Goal: Task Accomplishment & Management: Use online tool/utility

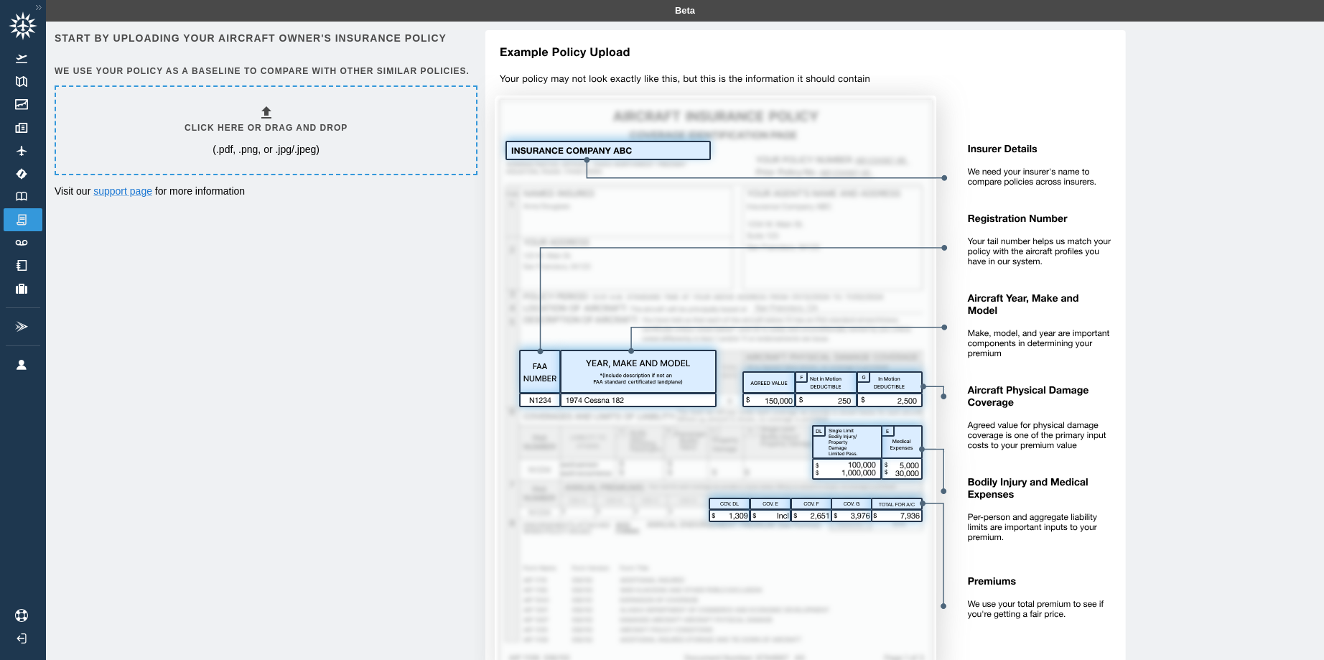
click at [276, 141] on div "Click here or drag and drop (.pdf, .png, or .jpg/.jpeg)" at bounding box center [265, 130] width 163 height 52
click at [20, 271] on link "Directory" at bounding box center [23, 265] width 39 height 23
click at [202, 151] on div "Click here or drag and drop (.pdf, .png, or .jpg/.jpeg)" at bounding box center [265, 130] width 163 height 52
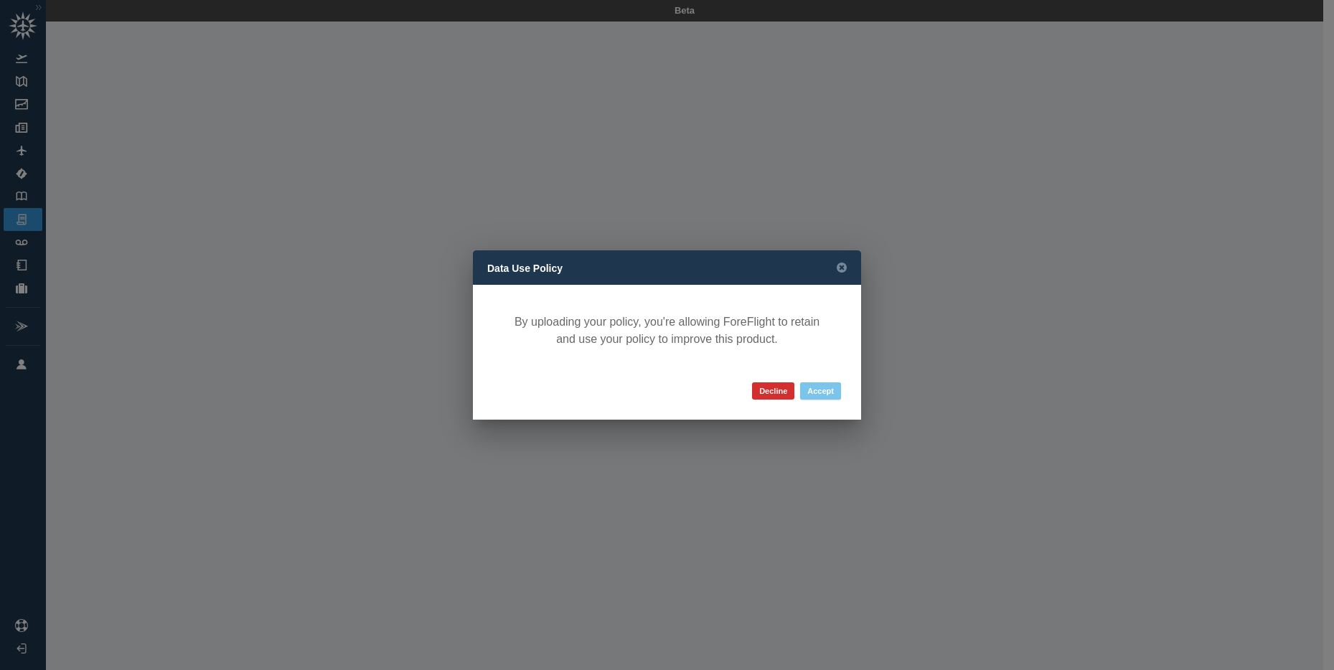
click at [828, 390] on button "Accept" at bounding box center [820, 391] width 41 height 17
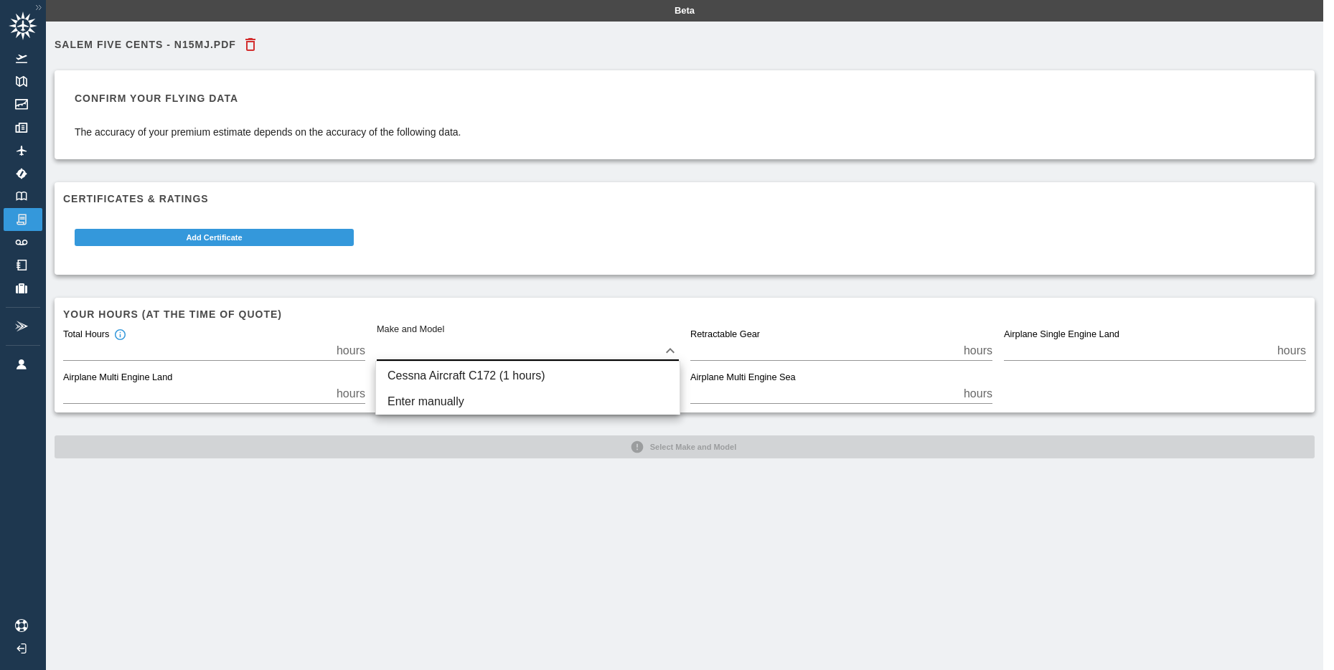
click at [431, 357] on body "Beta Salem Five Cents - N15MJ.PDF Confirm your flying data The accuracy of your…" at bounding box center [667, 335] width 1334 height 670
click at [442, 373] on li "Cessna Aircraft C172 (1 hours)" at bounding box center [528, 376] width 304 height 26
type input "****"
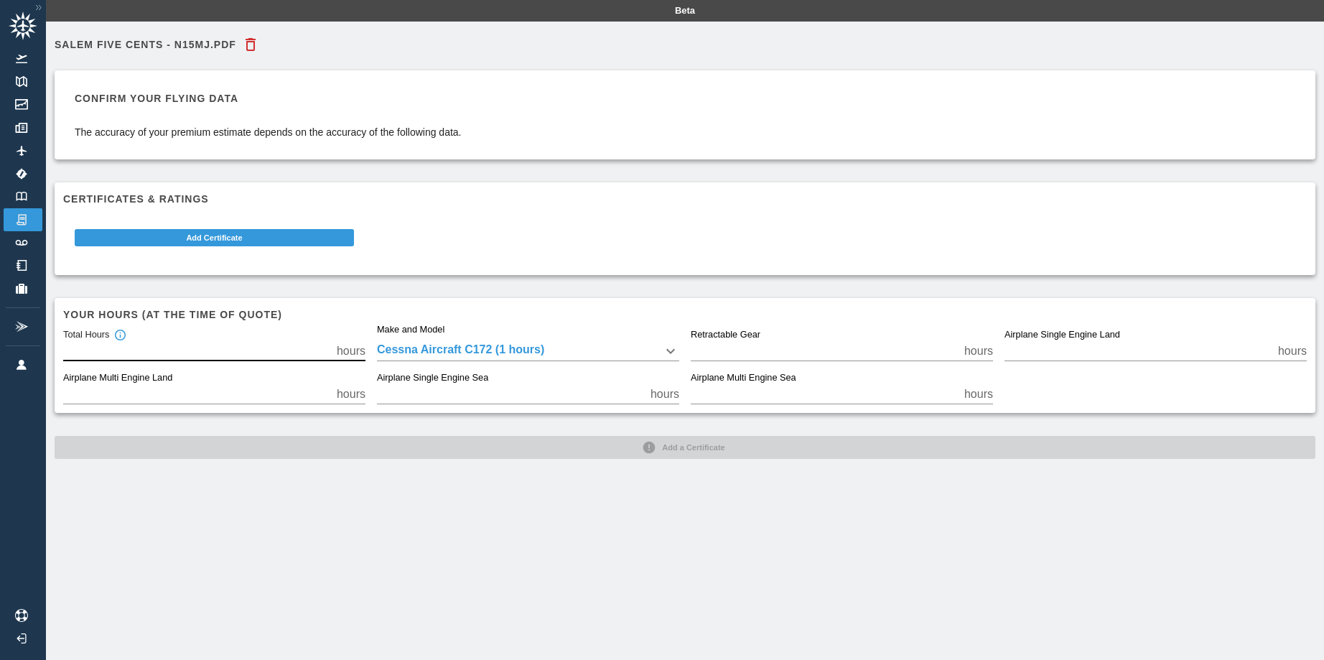
click at [261, 351] on input "*" at bounding box center [197, 351] width 268 height 20
click at [652, 492] on div "Salem Five Cents - N15MJ.PDF Confirm your flying data The accuracy of your prem…" at bounding box center [685, 352] width 1278 height 660
click at [98, 347] on input "*" at bounding box center [197, 351] width 268 height 20
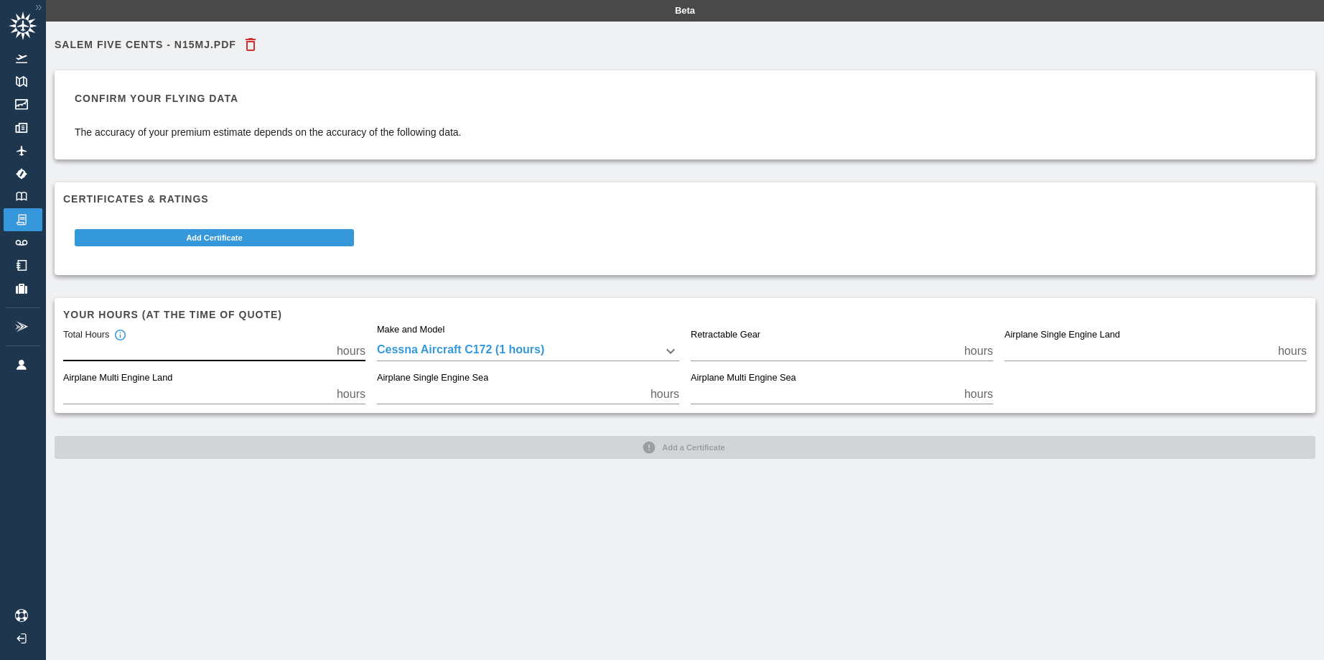
click at [115, 349] on input "*" at bounding box center [197, 351] width 268 height 20
click at [114, 350] on input "*" at bounding box center [197, 351] width 268 height 20
type input "***"
click at [1093, 334] on label "Airplane Single Engine Land" at bounding box center [1062, 335] width 116 height 13
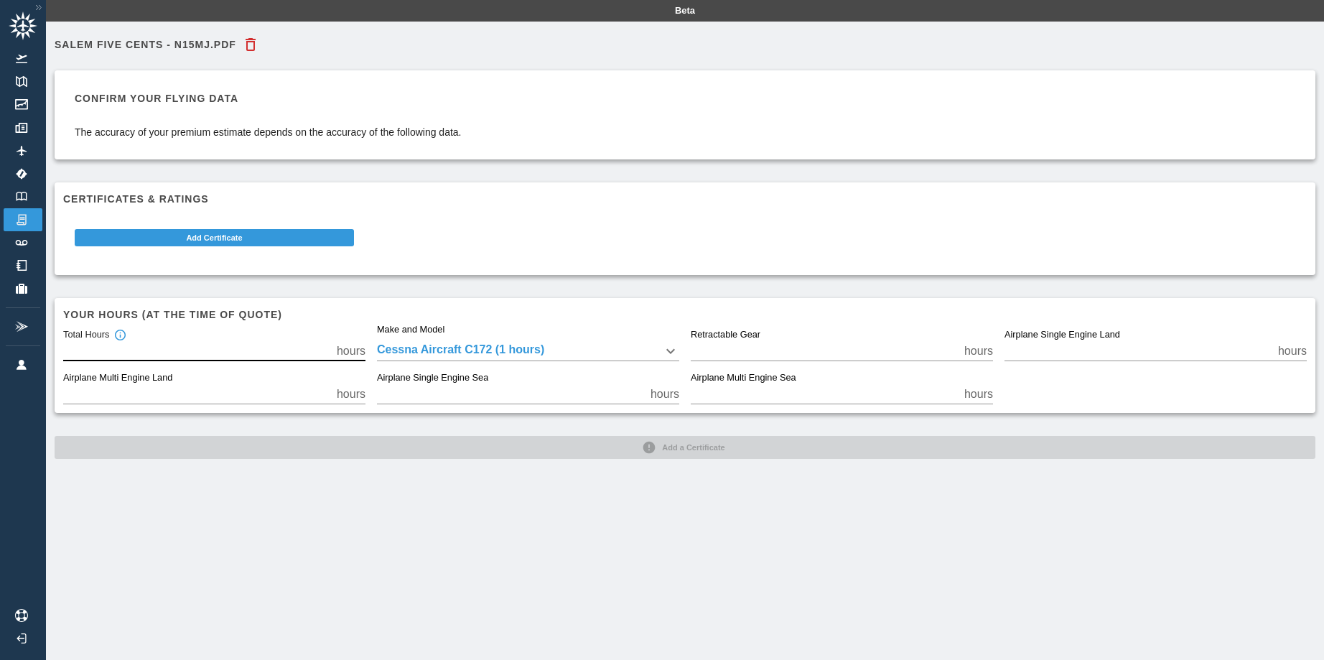
click at [1093, 341] on input "*" at bounding box center [1138, 351] width 268 height 20
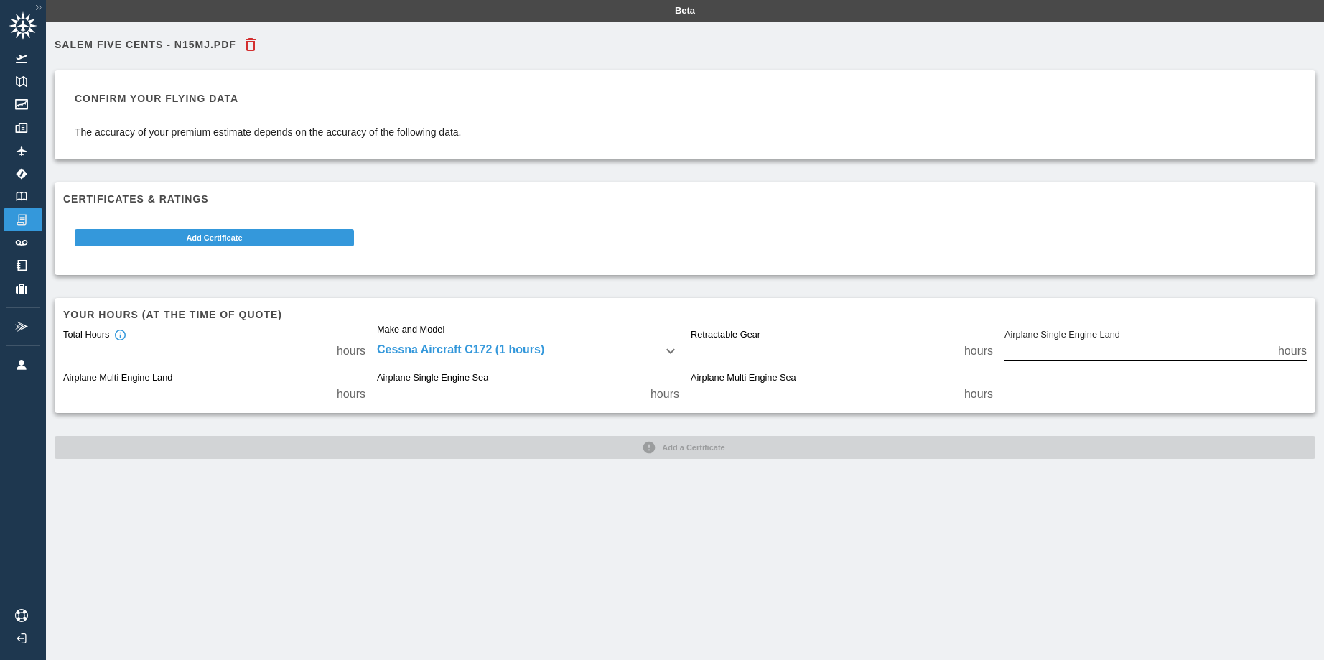
click at [1064, 352] on input "*" at bounding box center [1138, 351] width 268 height 20
type input "***"
click at [810, 619] on div "Salem Five Cents - N15MJ.PDF Confirm your flying data The accuracy of your prem…" at bounding box center [685, 352] width 1278 height 660
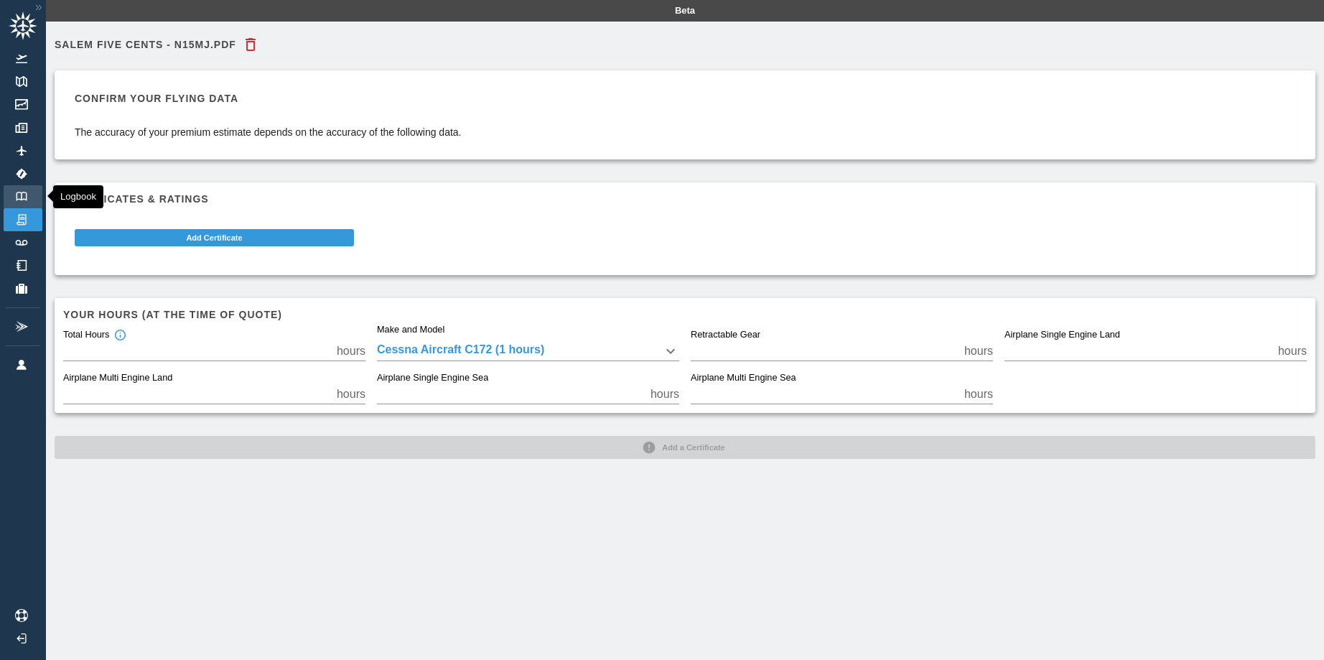
click at [18, 199] on img at bounding box center [22, 196] width 16 height 9
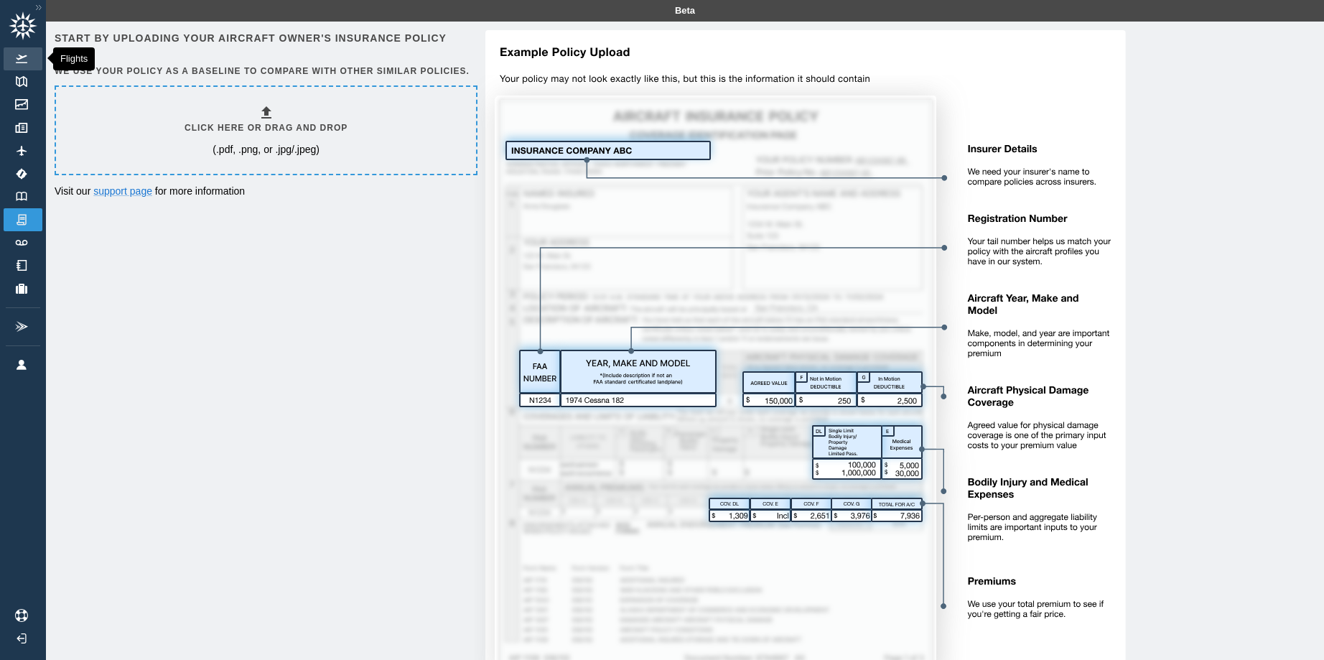
click at [24, 53] on link "Flights" at bounding box center [23, 58] width 39 height 23
click at [235, 157] on div "Click here or drag and drop (.pdf, .png, or .jpg/.jpeg)" at bounding box center [266, 130] width 420 height 87
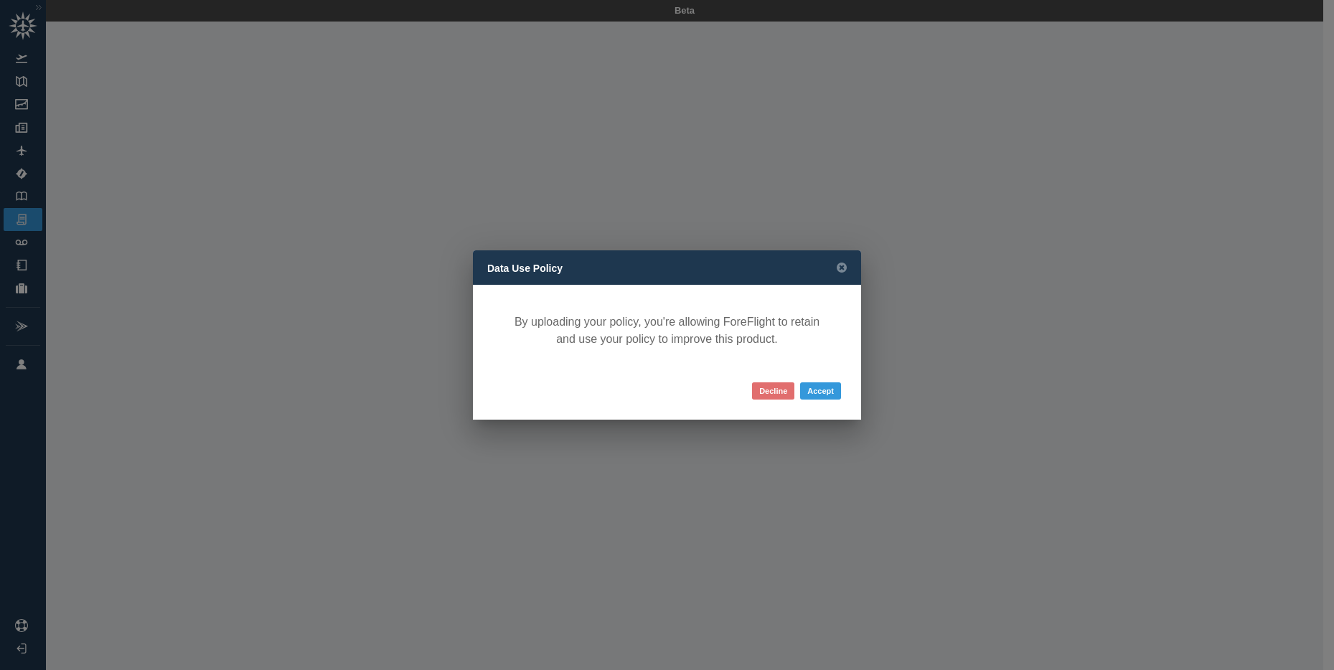
click at [753, 390] on button "Decline" at bounding box center [773, 391] width 42 height 17
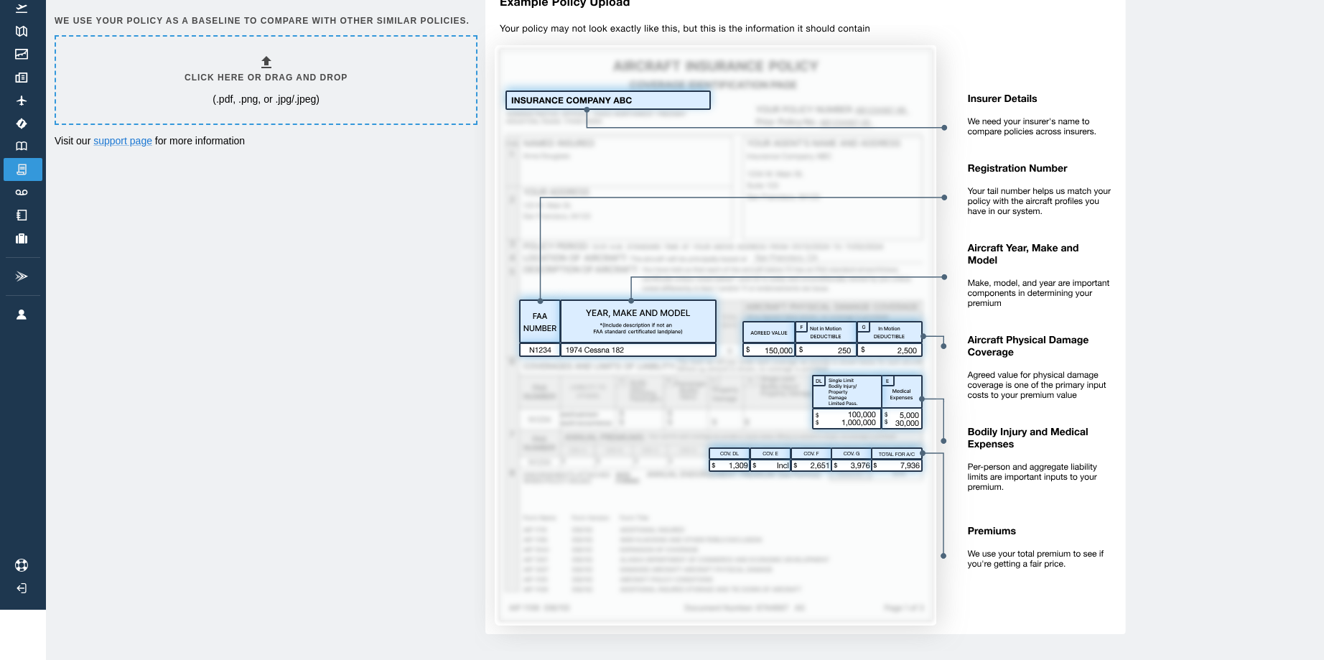
scroll to position [74, 0]
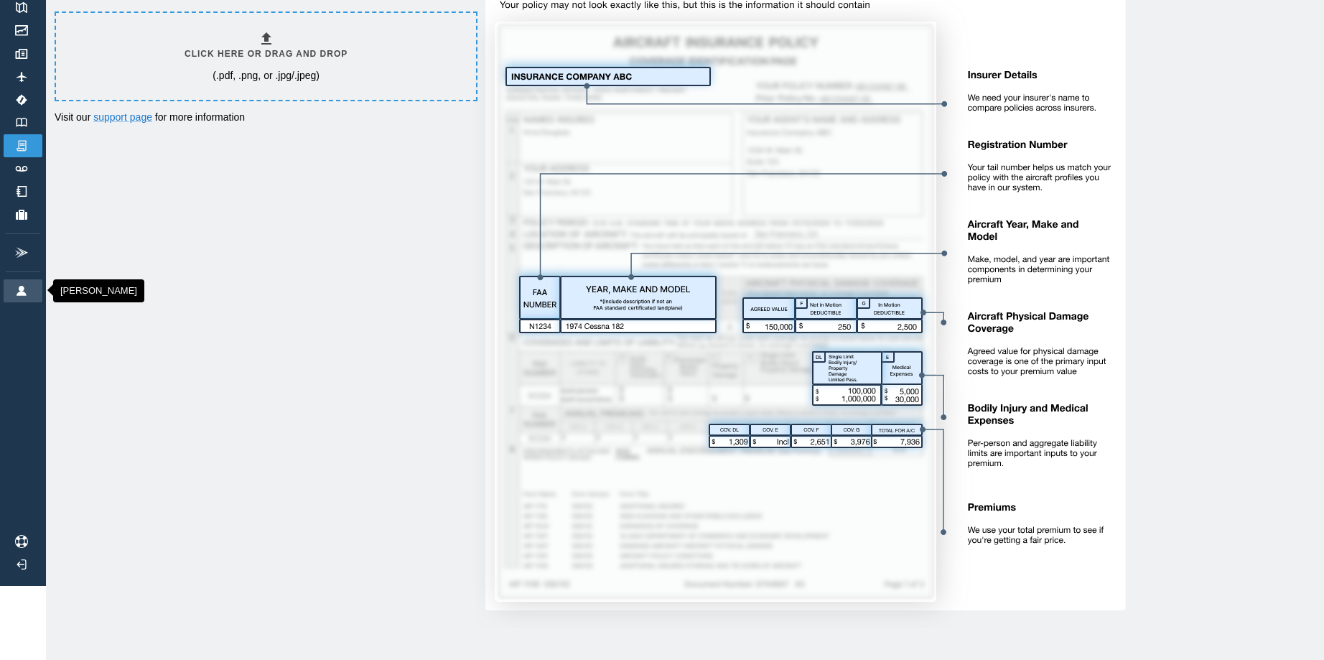
click at [19, 289] on img at bounding box center [22, 291] width 16 height 10
